Goal: Navigation & Orientation: Find specific page/section

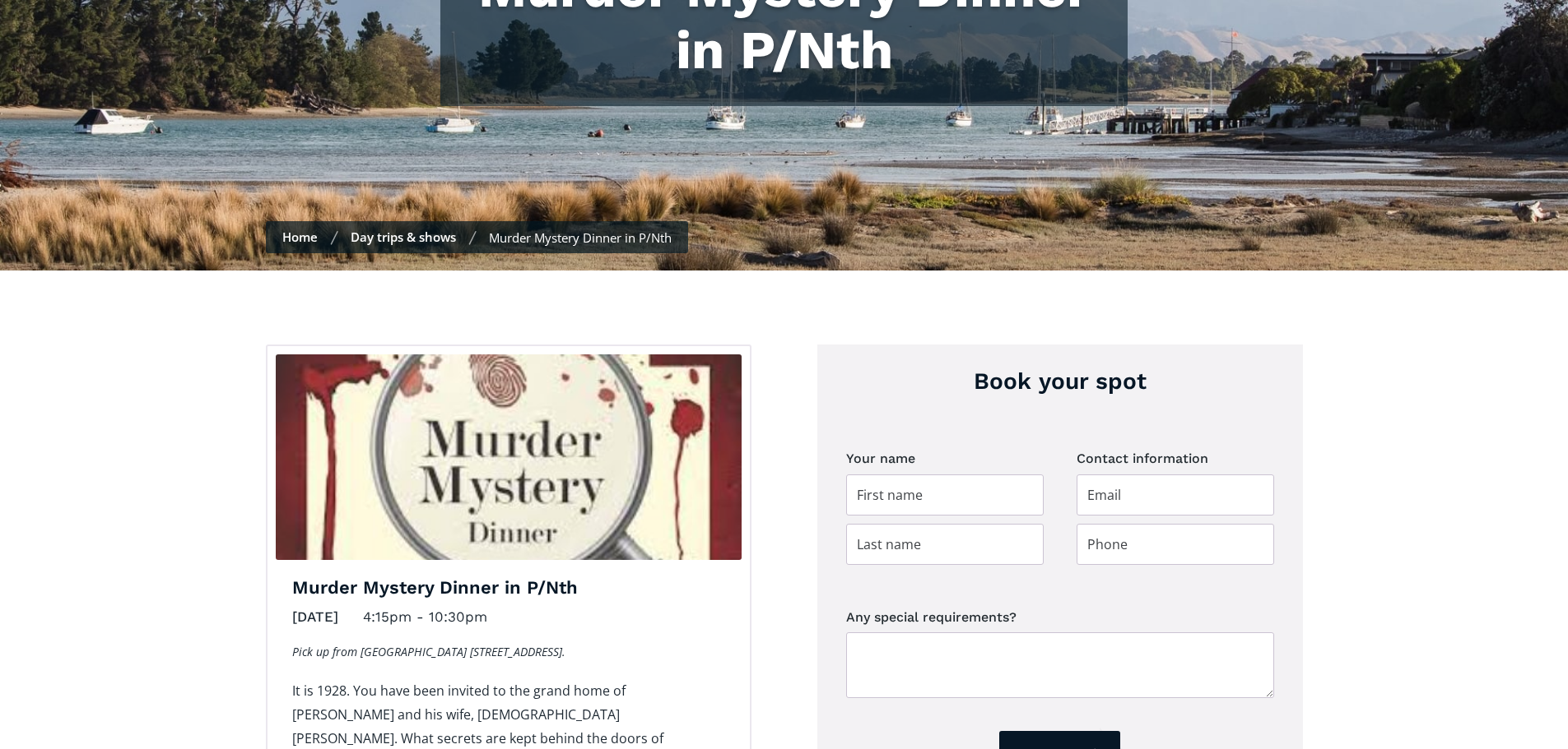
scroll to position [329, 0]
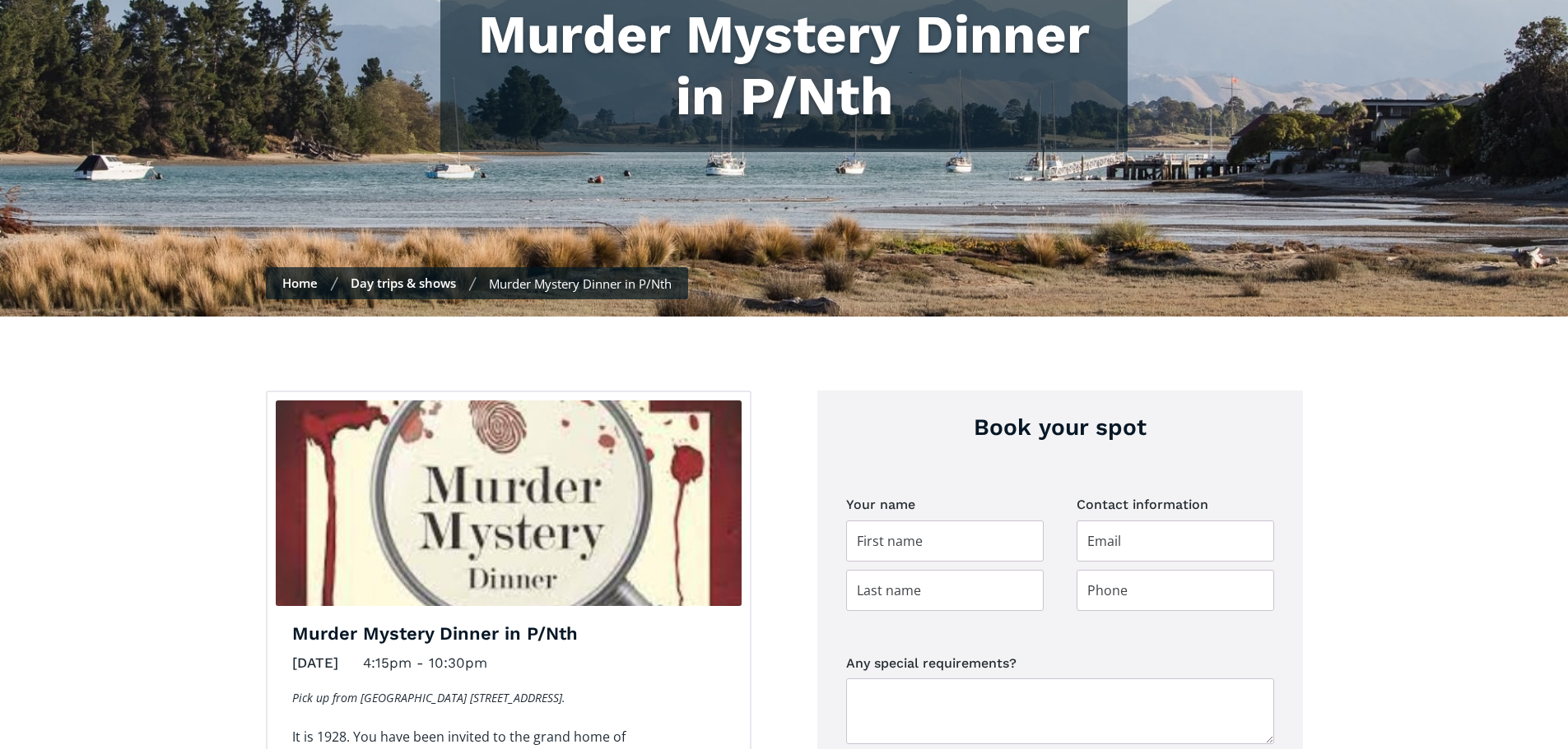
click at [413, 275] on link "Day trips & shows" at bounding box center [403, 283] width 105 height 17
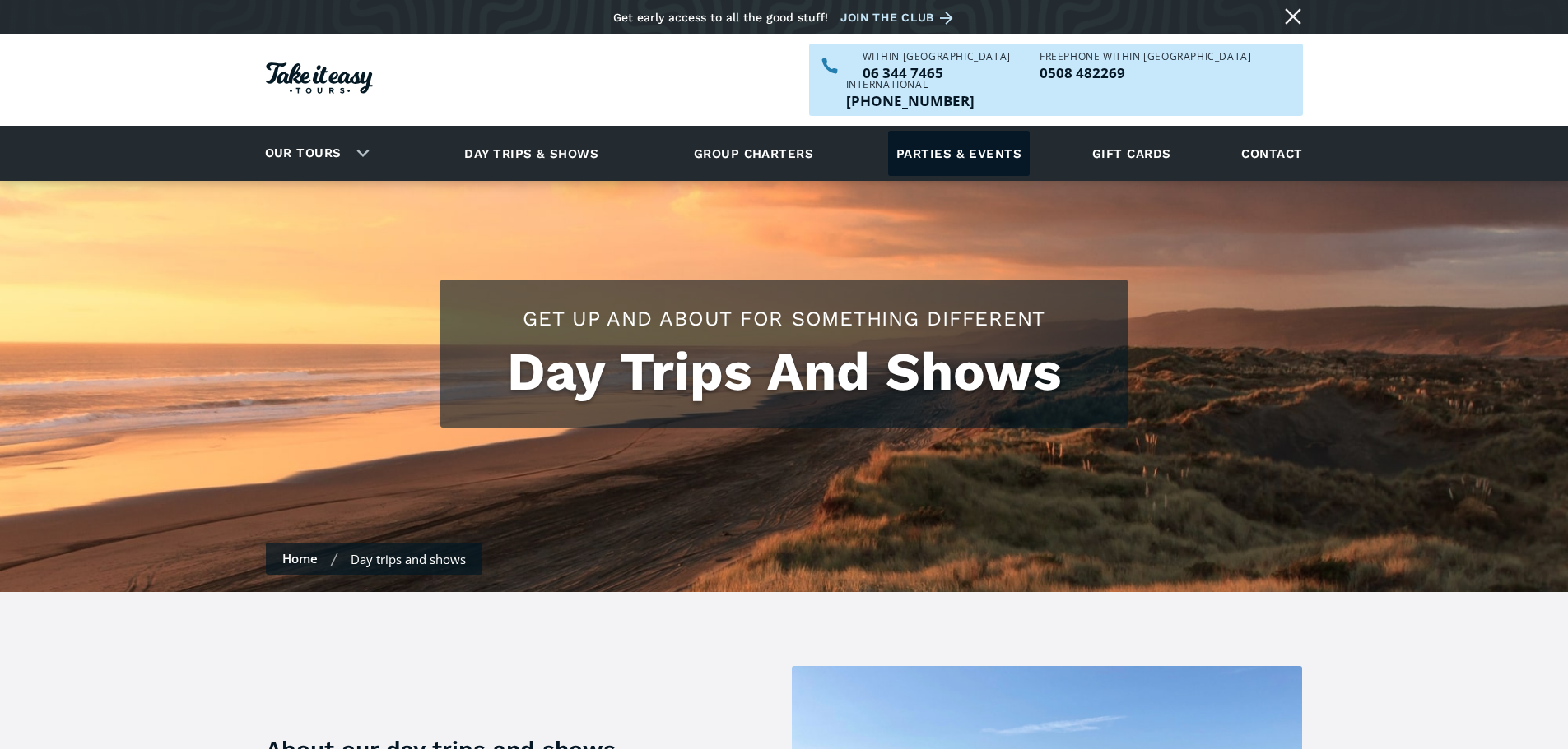
click at [975, 131] on link "Parties & events" at bounding box center [959, 153] width 142 height 45
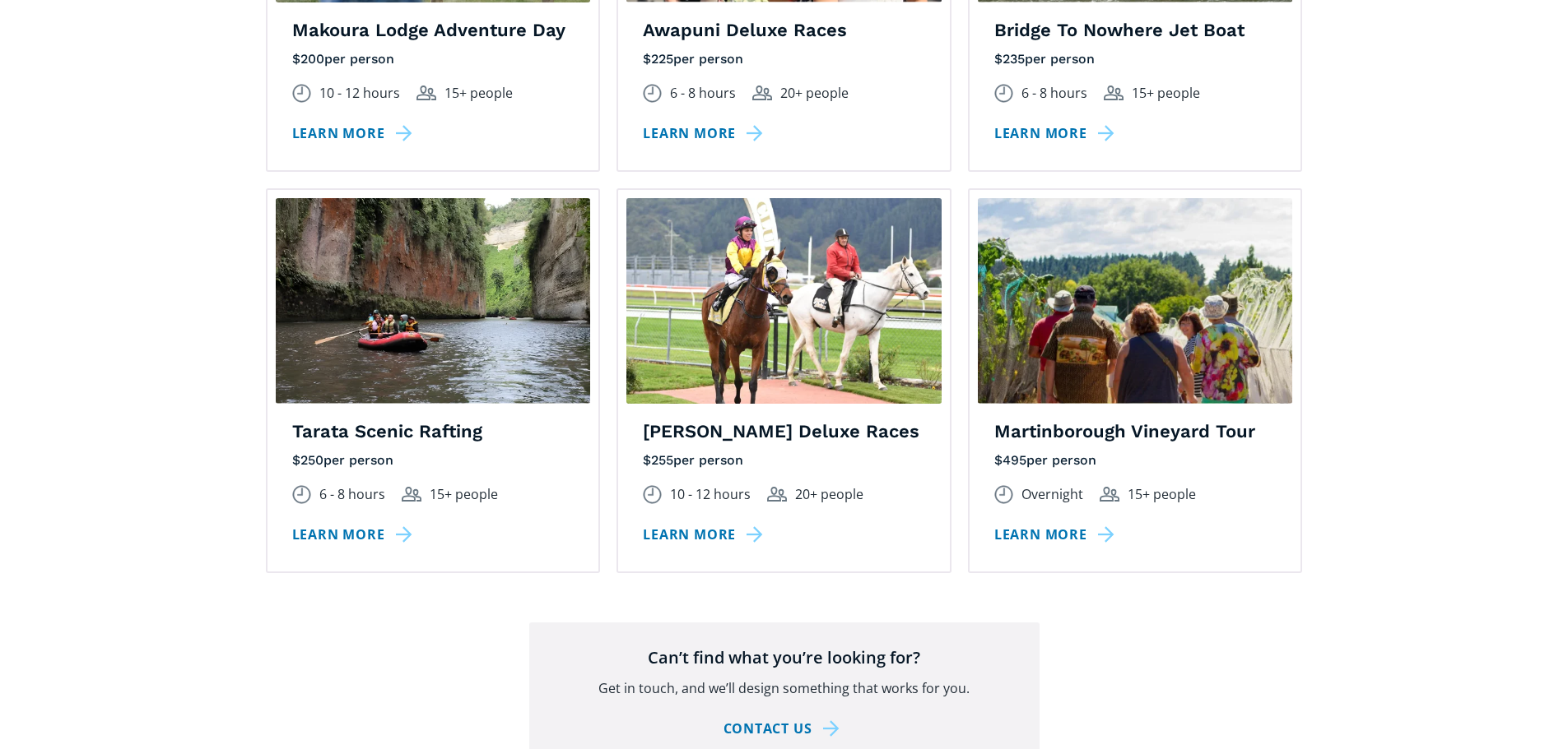
scroll to position [2385, 0]
